Goal: Transaction & Acquisition: Obtain resource

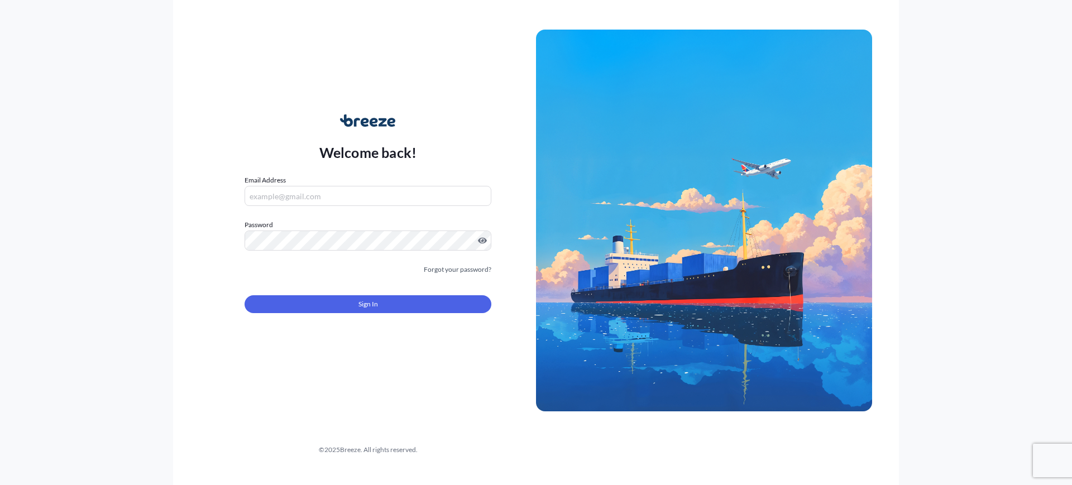
type input "[EMAIL_ADDRESS][DOMAIN_NAME]"
click at [380, 298] on button "Sign In" at bounding box center [368, 304] width 247 height 18
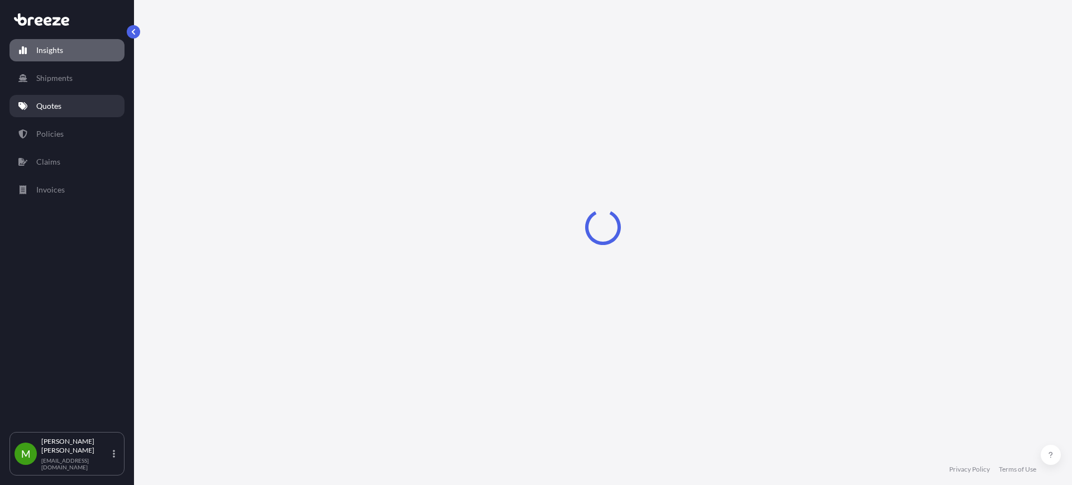
click at [42, 107] on p "Quotes" at bounding box center [48, 106] width 25 height 11
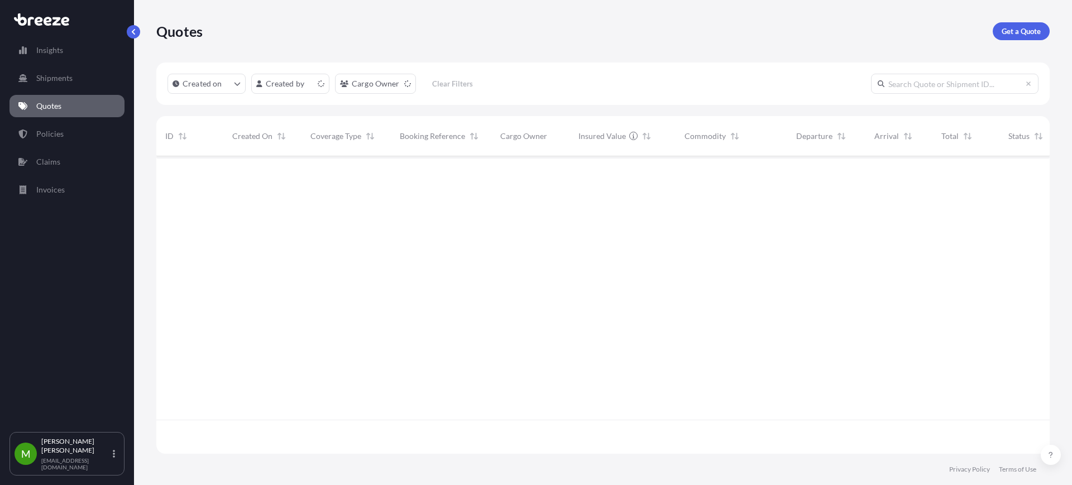
scroll to position [293, 883]
click at [999, 30] on link "Get a Quote" at bounding box center [1021, 31] width 57 height 18
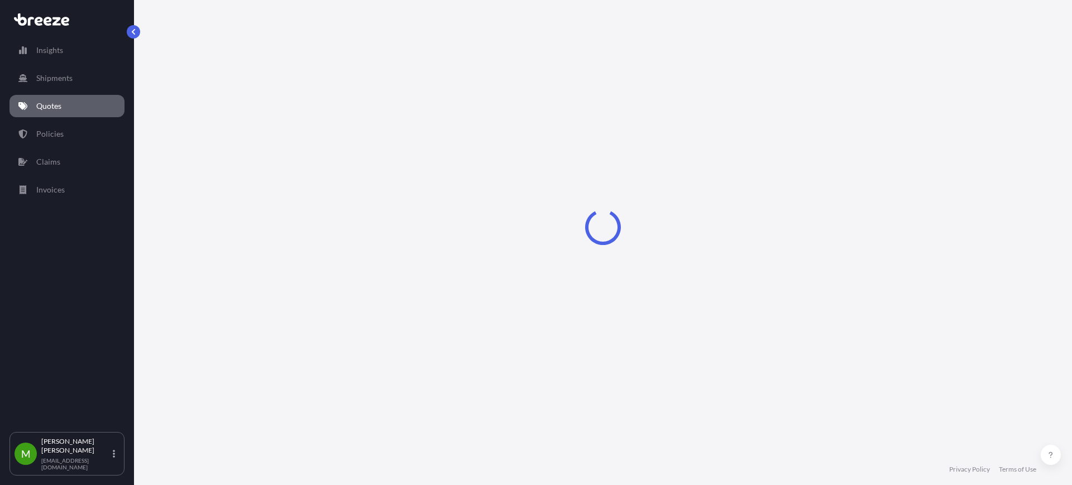
select select "Sea"
select select "1"
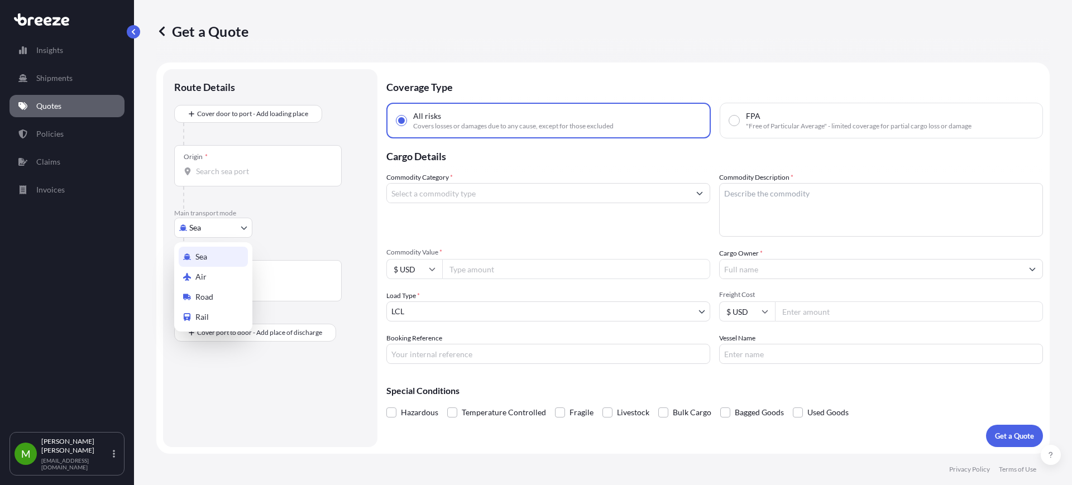
click at [217, 233] on body "Insights Shipments Quotes Policies Claims Invoices M [PERSON_NAME] [EMAIL_ADDRE…" at bounding box center [536, 242] width 1072 height 485
click at [186, 297] on icon at bounding box center [187, 297] width 8 height 6
select select "Road"
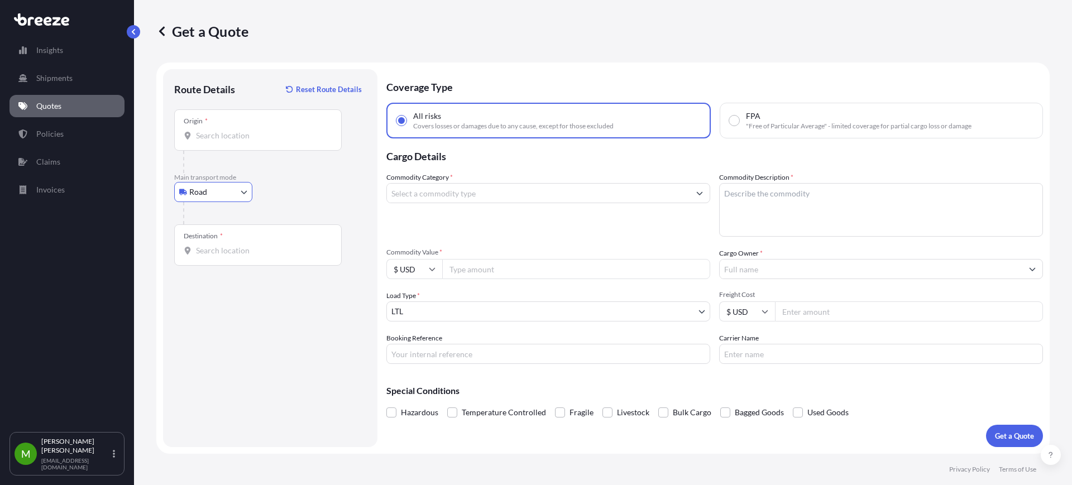
click at [230, 252] on input "Destination *" at bounding box center [262, 250] width 132 height 11
paste input "79927"
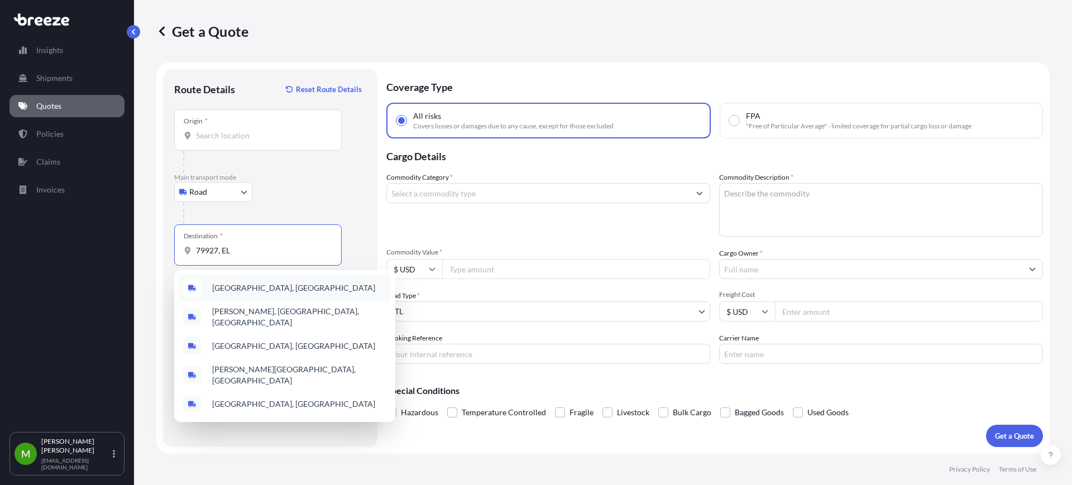
click at [254, 286] on span "[GEOGRAPHIC_DATA], [GEOGRAPHIC_DATA]" at bounding box center [293, 288] width 163 height 11
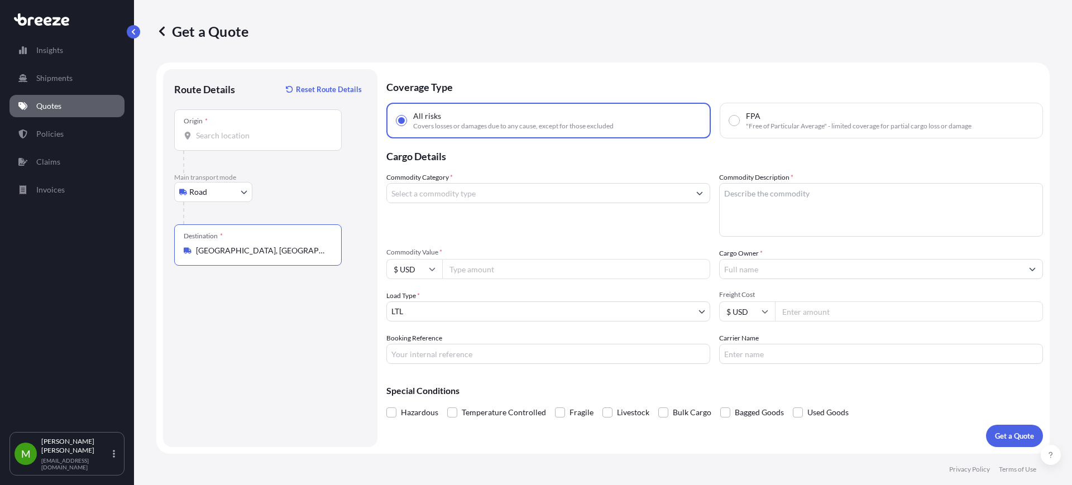
type input "[GEOGRAPHIC_DATA], [GEOGRAPHIC_DATA]"
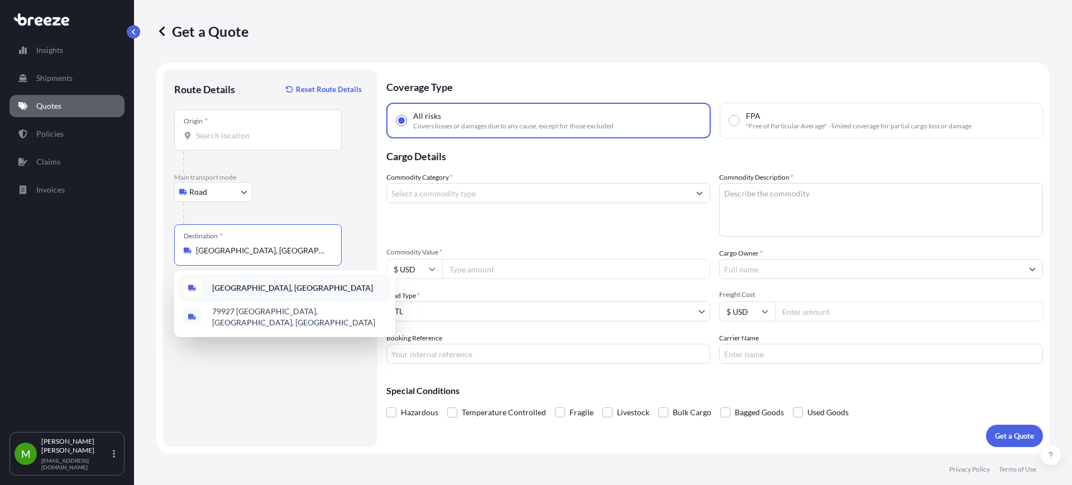
click at [270, 291] on b "[GEOGRAPHIC_DATA], [GEOGRAPHIC_DATA]" at bounding box center [292, 287] width 161 height 9
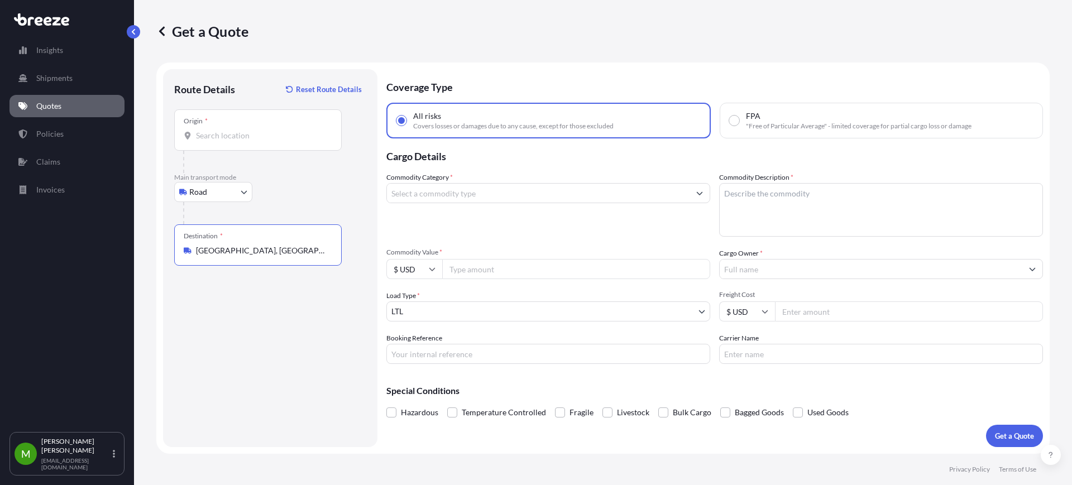
click at [238, 141] on input "Origin *" at bounding box center [262, 135] width 132 height 11
paste input "75247"
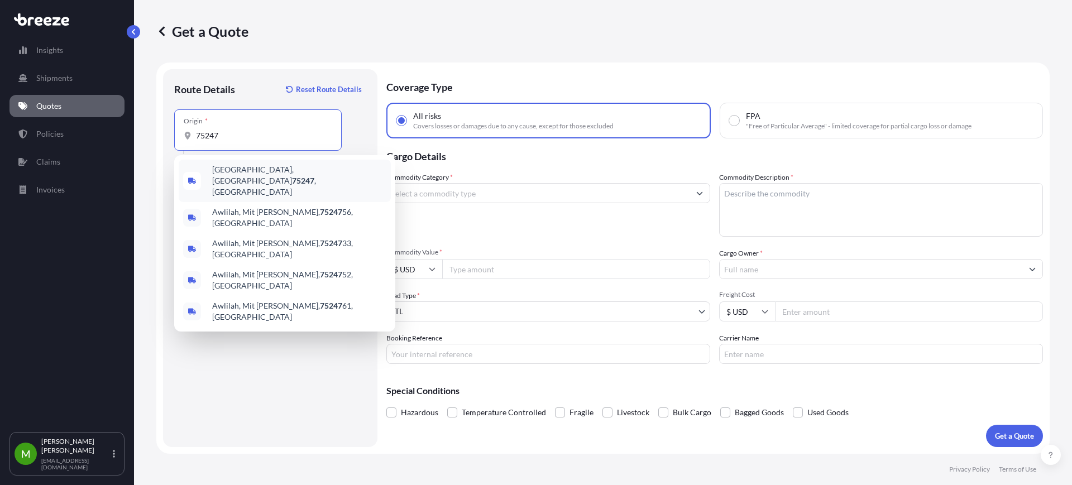
click at [276, 173] on span "[GEOGRAPHIC_DATA] , [GEOGRAPHIC_DATA]" at bounding box center [299, 181] width 174 height 34
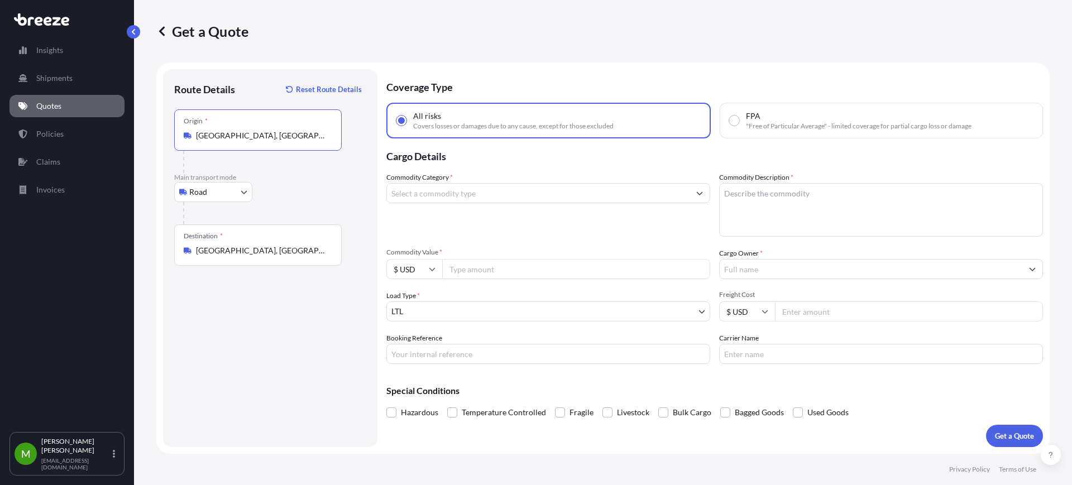
type input "[GEOGRAPHIC_DATA], [GEOGRAPHIC_DATA]"
click at [504, 195] on input "Commodity Category *" at bounding box center [538, 193] width 303 height 20
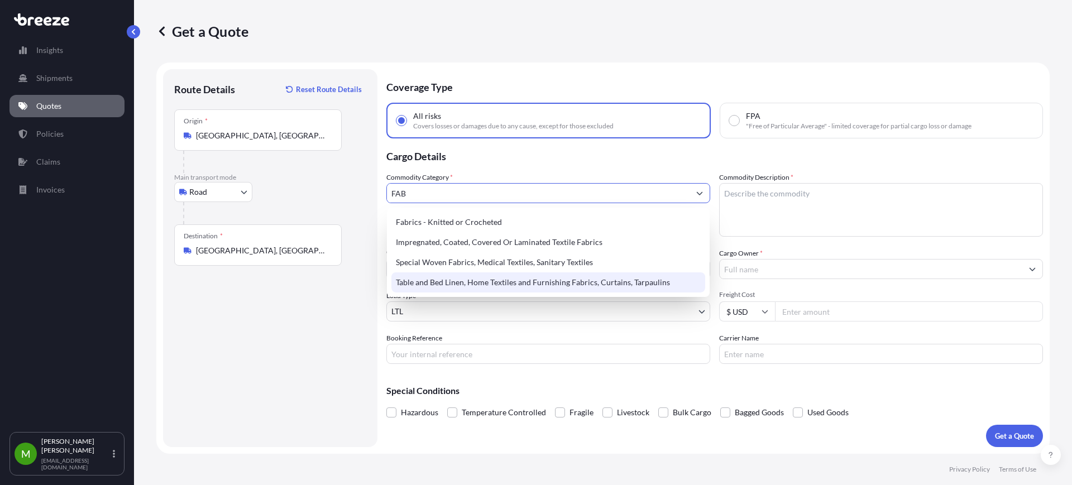
click at [595, 274] on div "Table and Bed Linen, Home Textiles and Furnishing Fabrics, Curtains, Tarpaulins" at bounding box center [548, 283] width 314 height 20
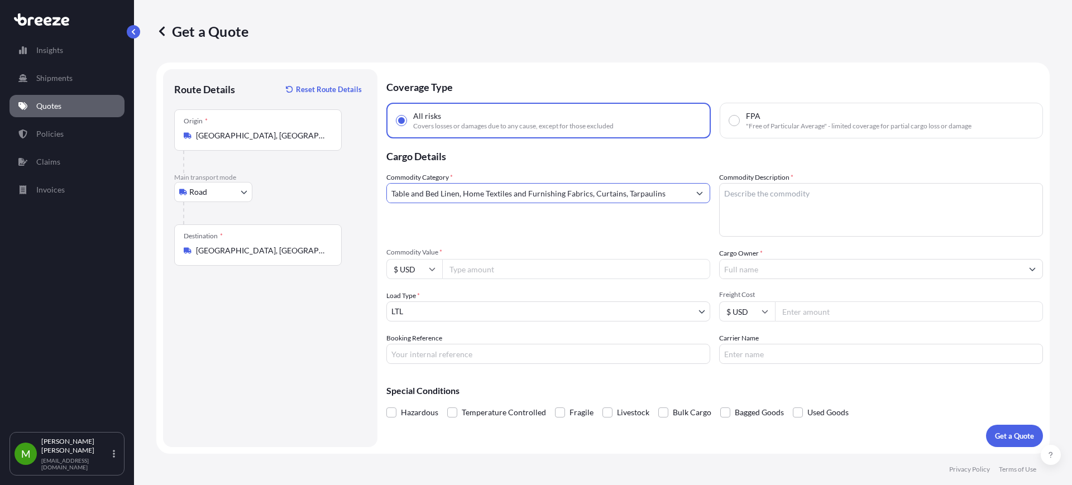
type input "Table and Bed Linen, Home Textiles and Furnishing Fabrics, Curtains, Tarpaulins"
click at [764, 215] on textarea "Commodity Description *" at bounding box center [881, 210] width 324 height 54
type textarea "LEATHER"
click at [493, 274] on input "Commodity Value *" at bounding box center [576, 269] width 268 height 20
type input "2808.41"
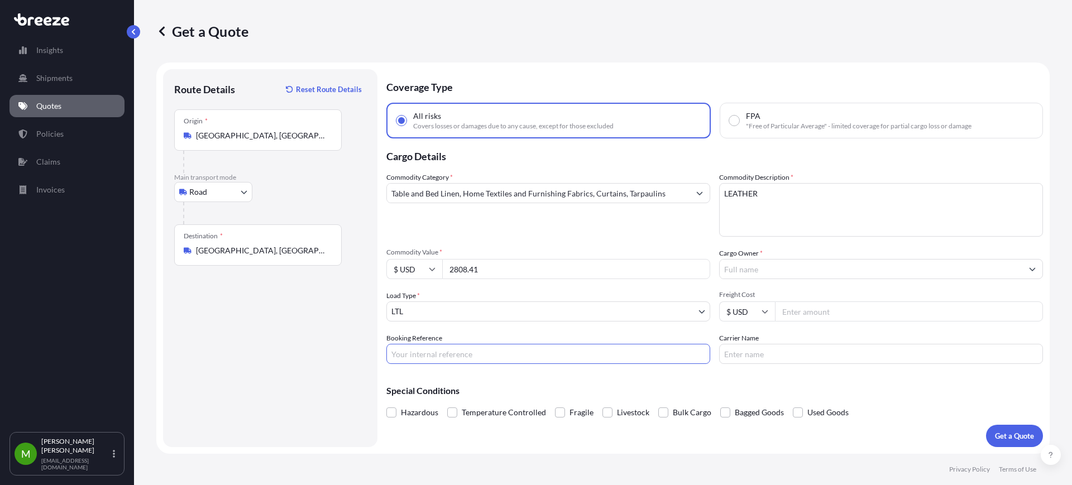
click at [449, 350] on input "Booking Reference" at bounding box center [548, 354] width 324 height 20
paste input "QUOTE #1689 PO 36517"
type input "QUOTE #1689 PO 36517"
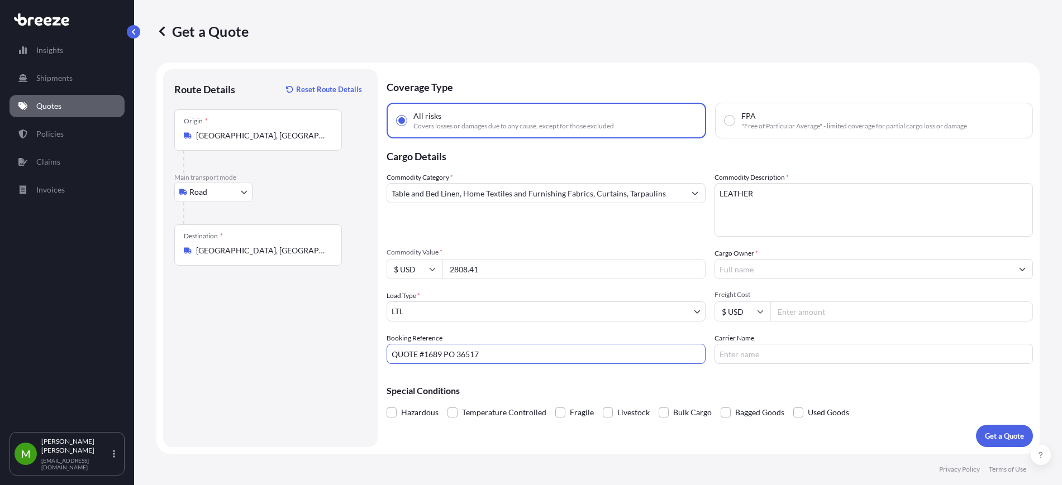
click at [765, 270] on input "Cargo Owner *" at bounding box center [864, 269] width 298 height 20
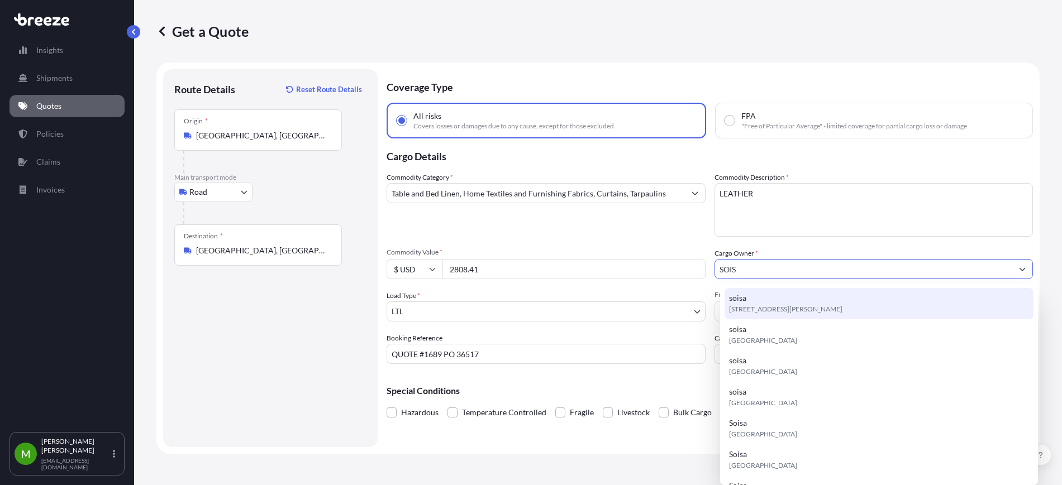
click at [759, 303] on div "soisa [STREET_ADDRESS][PERSON_NAME]" at bounding box center [878, 303] width 309 height 31
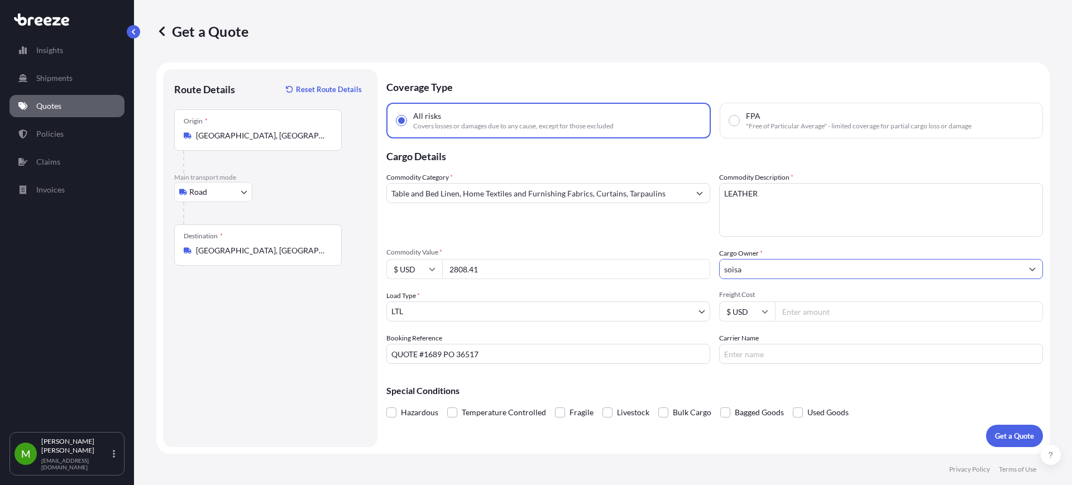
type input "soisa"
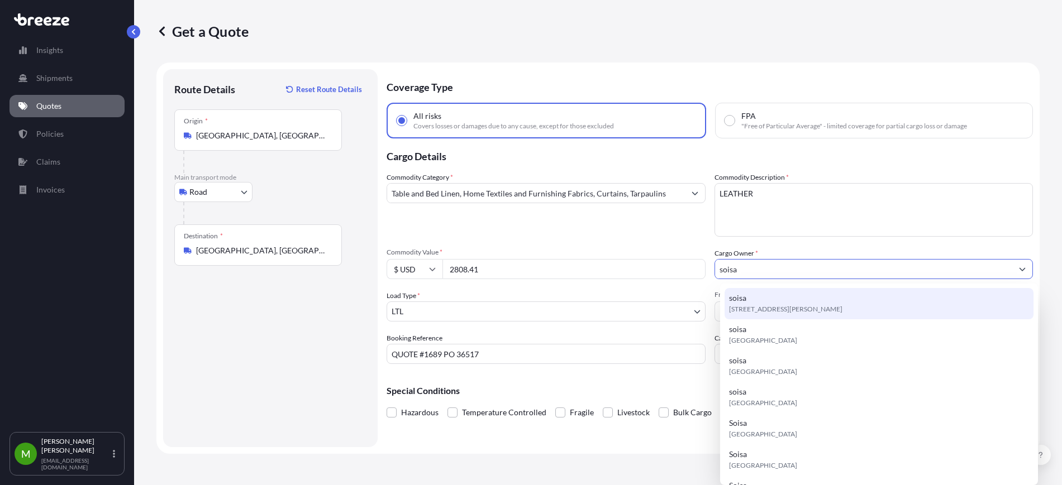
click at [752, 300] on div "soisa [STREET_ADDRESS][PERSON_NAME]" at bounding box center [878, 303] width 309 height 31
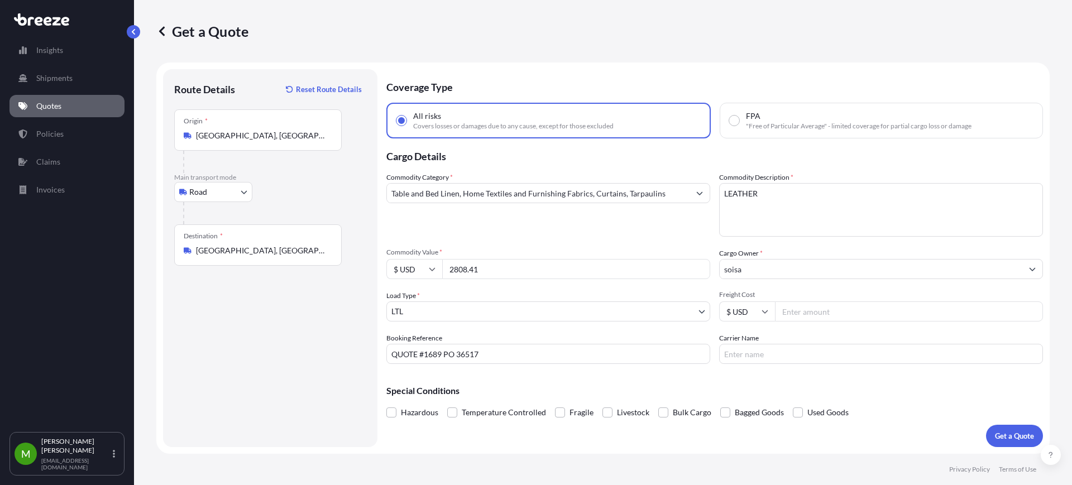
click at [810, 310] on input "Freight Cost" at bounding box center [909, 312] width 268 height 20
type input "200"
click at [1014, 436] on p "Get a Quote" at bounding box center [1014, 436] width 39 height 11
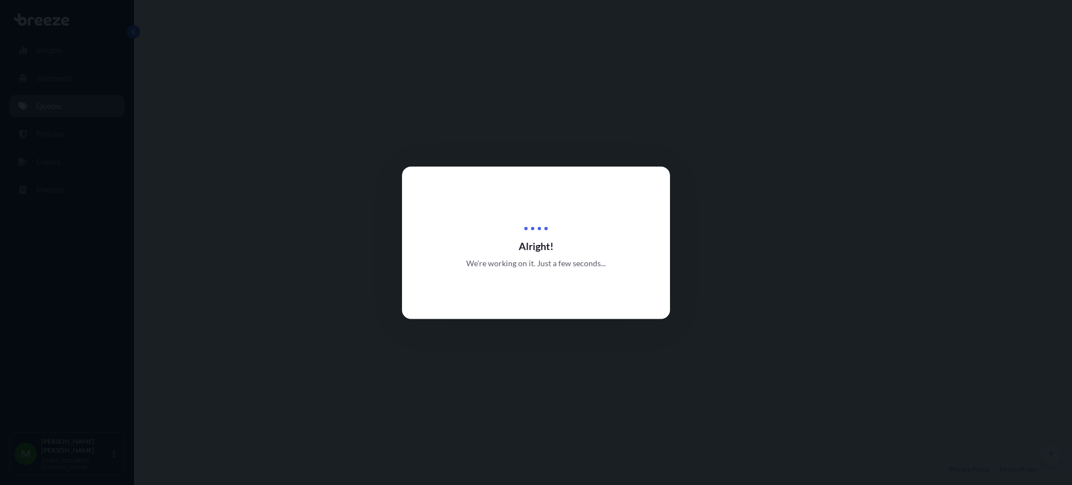
select select "Road"
select select "1"
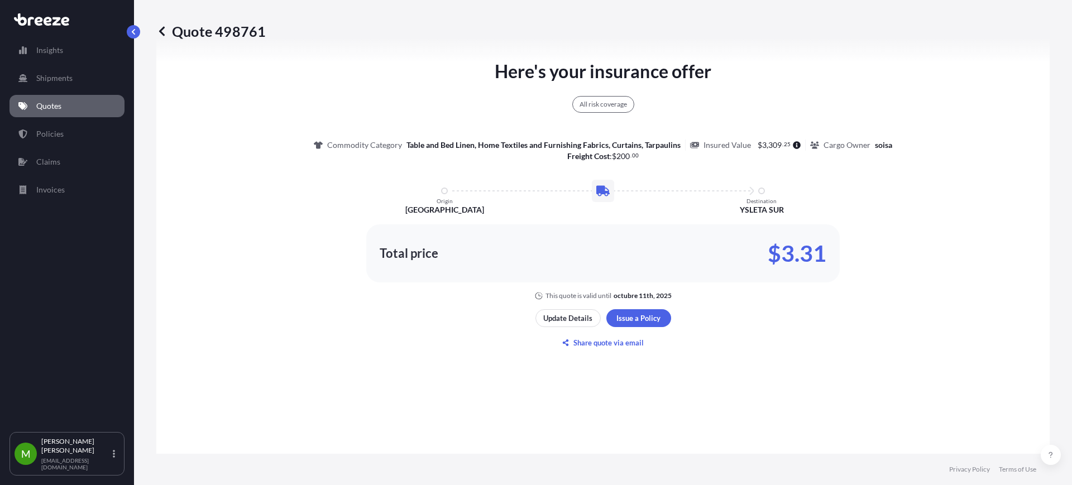
scroll to position [615, 0]
